Goal: Navigation & Orientation: Find specific page/section

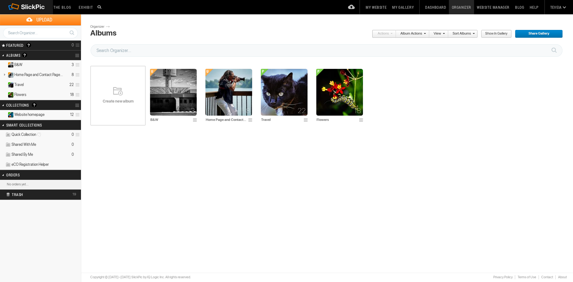
click at [44, 114] on span "Website homepage" at bounding box center [29, 114] width 30 height 5
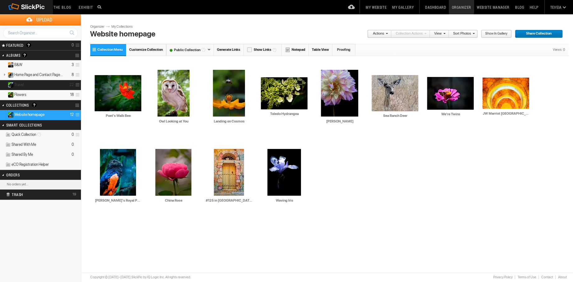
click at [39, 83] on details "Travel 22" at bounding box center [40, 85] width 81 height 10
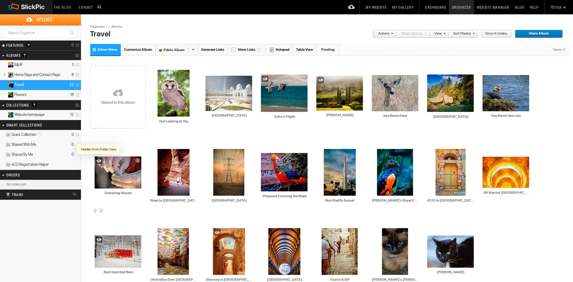
click at [98, 160] on div at bounding box center [99, 161] width 6 height 6
click at [266, 79] on div at bounding box center [265, 79] width 6 height 6
click at [320, 79] on div at bounding box center [321, 80] width 6 height 6
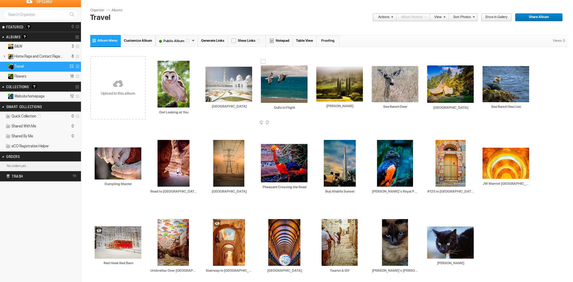
scroll to position [28, 0]
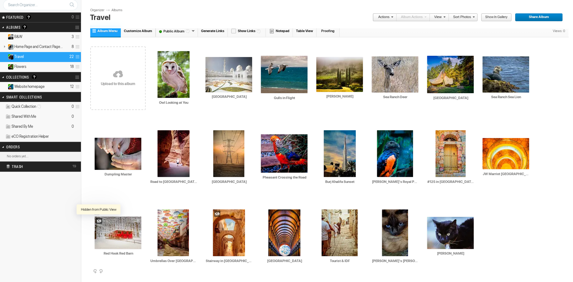
click at [98, 220] on div at bounding box center [99, 221] width 6 height 6
click at [216, 212] on div at bounding box center [217, 214] width 6 height 6
click at [40, 85] on span "Website homepage" at bounding box center [29, 86] width 30 height 5
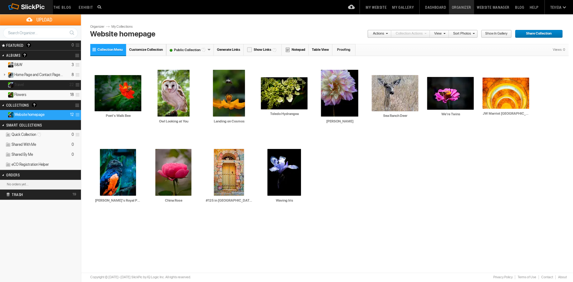
click at [71, 86] on icon "22" at bounding box center [71, 84] width 4 height 5
click at [67, 85] on details "Travel 22" at bounding box center [40, 85] width 81 height 10
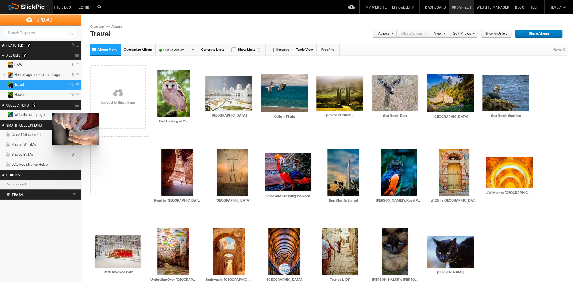
drag, startPoint x: 115, startPoint y: 171, endPoint x: 51, endPoint y: 113, distance: 86.4
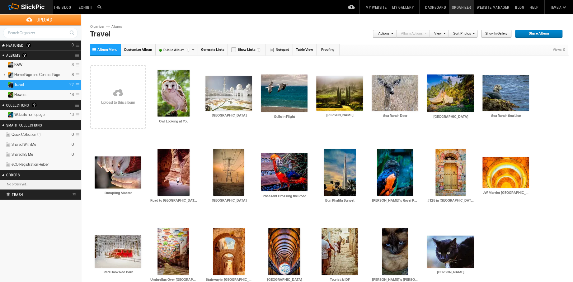
click at [43, 113] on span "Website homepage" at bounding box center [29, 114] width 30 height 5
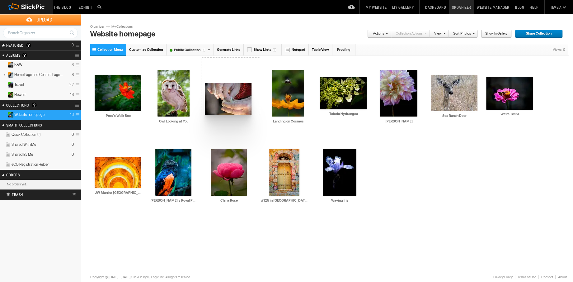
drag, startPoint x: 337, startPoint y: 169, endPoint x: 204, endPoint y: 83, distance: 158.3
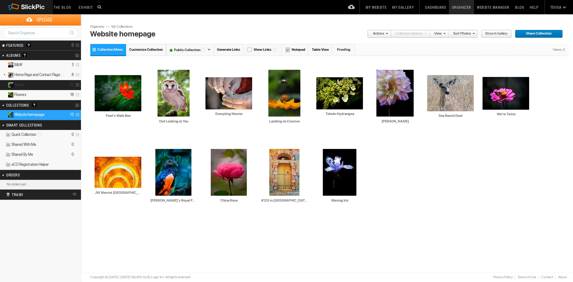
click at [62, 84] on details "Travel 22" at bounding box center [40, 85] width 81 height 10
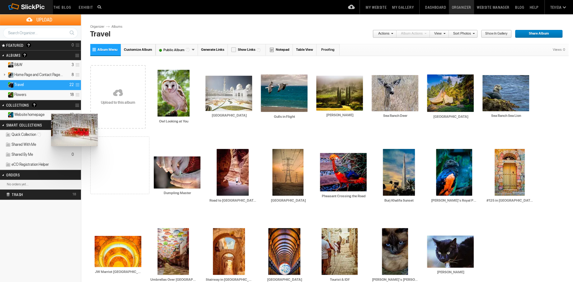
drag, startPoint x: 122, startPoint y: 248, endPoint x: 50, endPoint y: 114, distance: 152.0
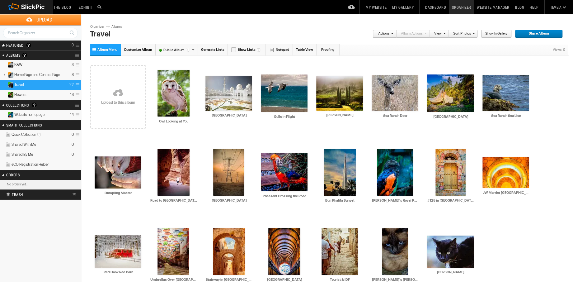
click at [50, 114] on details "Website homepage 14" at bounding box center [40, 115] width 81 height 10
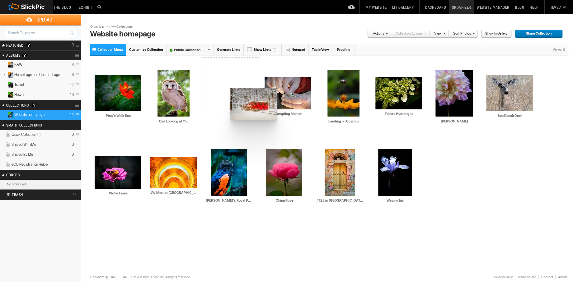
drag, startPoint x: 396, startPoint y: 169, endPoint x: 230, endPoint y: 88, distance: 185.4
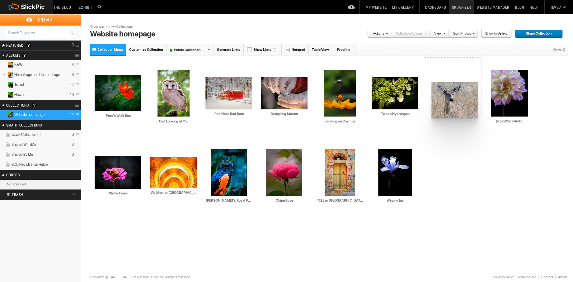
drag, startPoint x: 505, startPoint y: 90, endPoint x: 431, endPoint y: 82, distance: 74.6
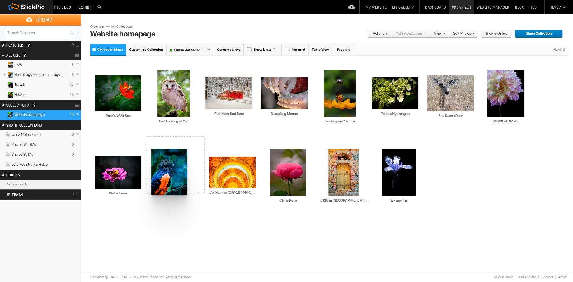
drag, startPoint x: 222, startPoint y: 180, endPoint x: 151, endPoint y: 149, distance: 78.4
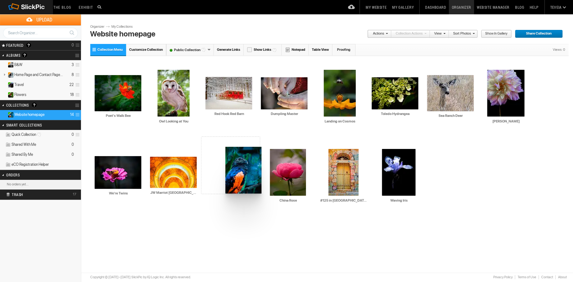
drag, startPoint x: 163, startPoint y: 159, endPoint x: 225, endPoint y: 147, distance: 63.5
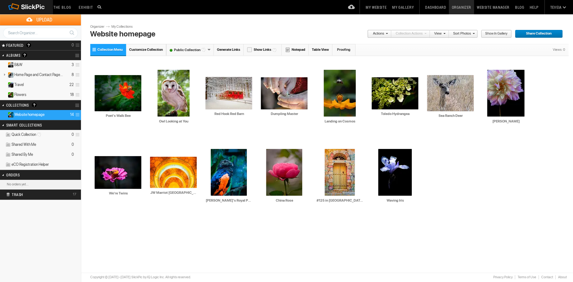
click at [380, 7] on link "My Website" at bounding box center [376, 7] width 26 height 14
